Goal: Task Accomplishment & Management: Use online tool/utility

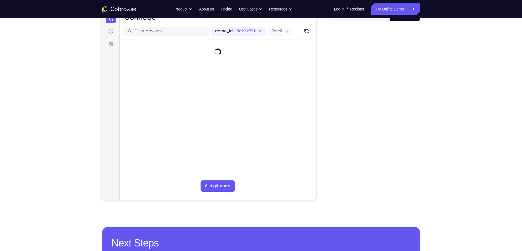
scroll to position [65, 0]
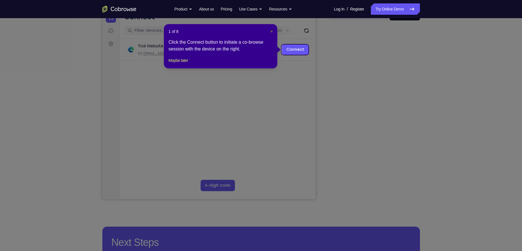
click at [273, 31] on span "×" at bounding box center [272, 31] width 2 height 5
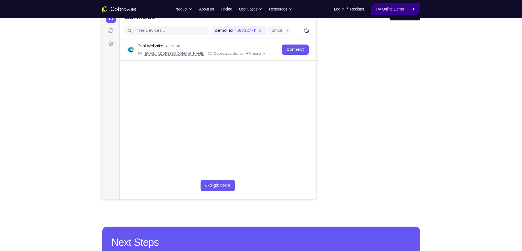
click at [391, 9] on link "Try Online Demo" at bounding box center [395, 8] width 49 height 11
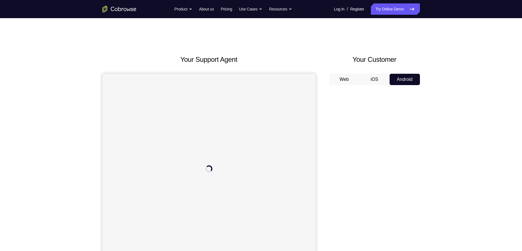
scroll to position [58, 0]
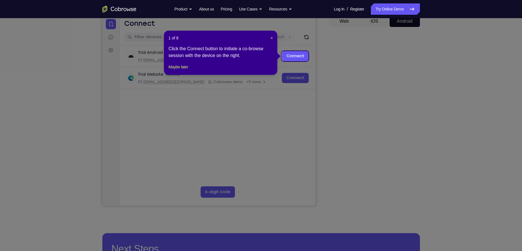
click at [375, 194] on icon at bounding box center [264, 125] width 528 height 251
click at [272, 37] on span "×" at bounding box center [272, 38] width 2 height 5
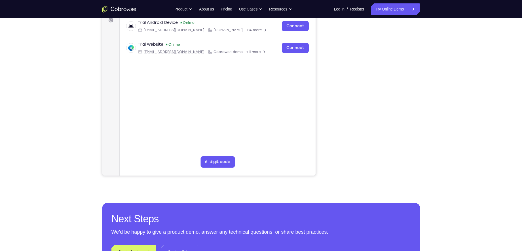
scroll to position [74, 0]
